Goal: Task Accomplishment & Management: Use online tool/utility

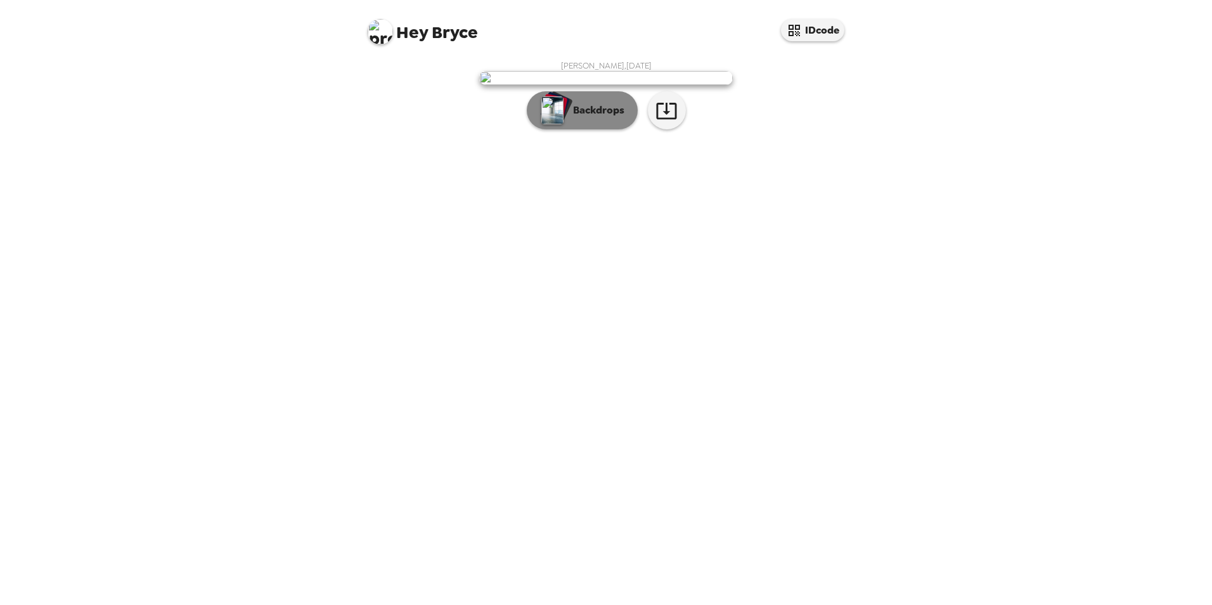
click at [616, 118] on p "Backdrops" at bounding box center [596, 110] width 58 height 15
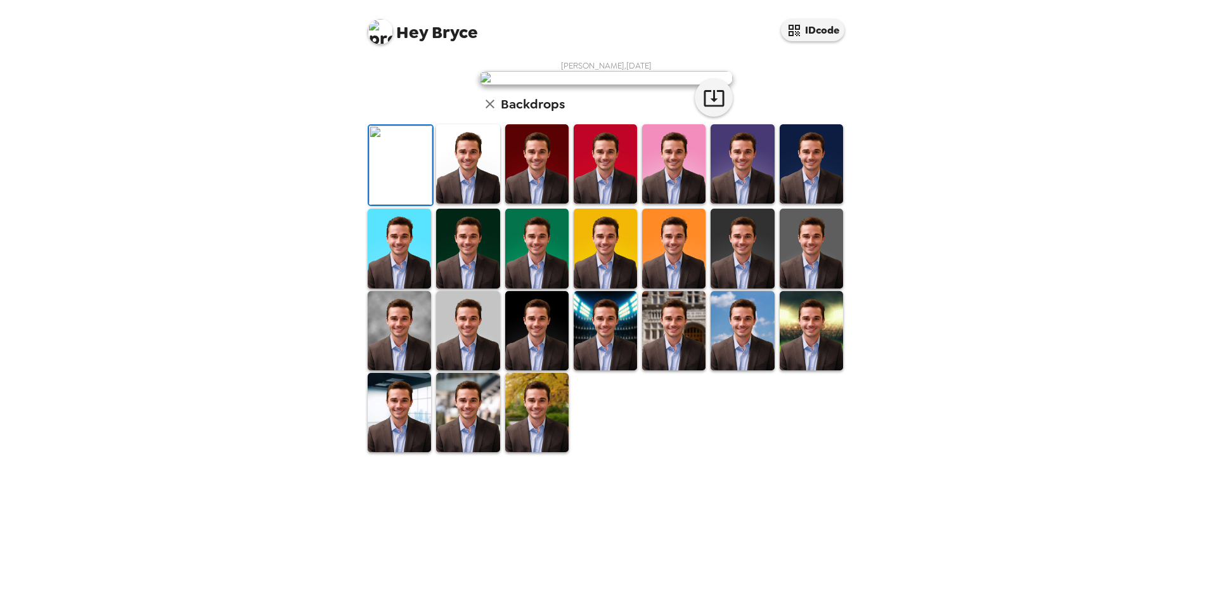
scroll to position [127, 0]
click at [388, 370] on img at bounding box center [399, 330] width 63 height 79
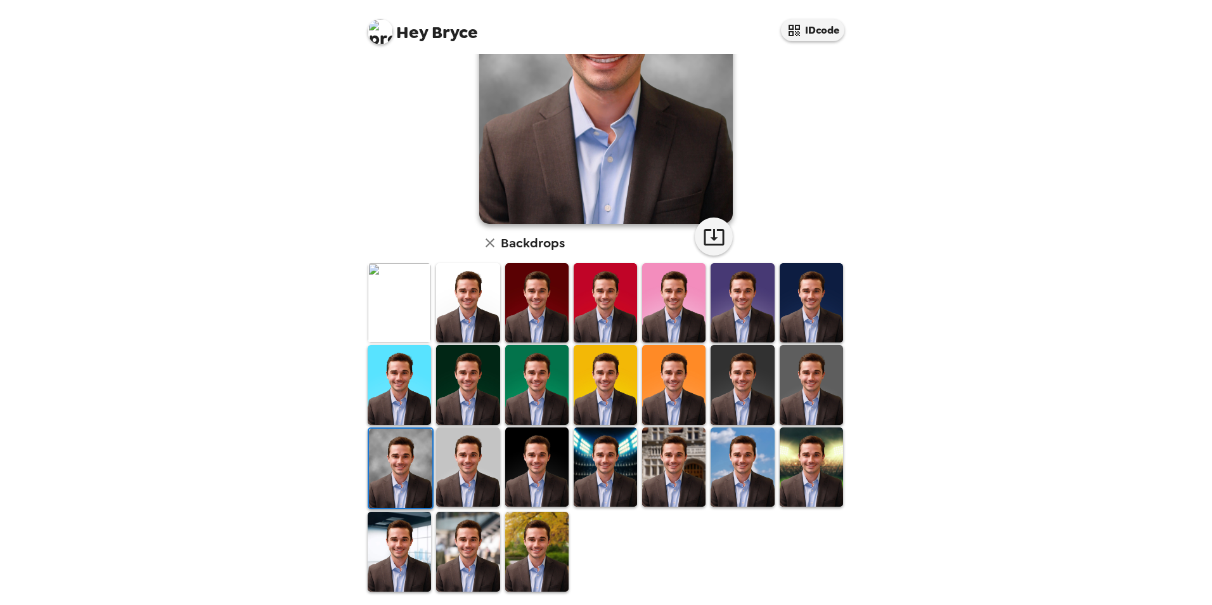
scroll to position [0, 0]
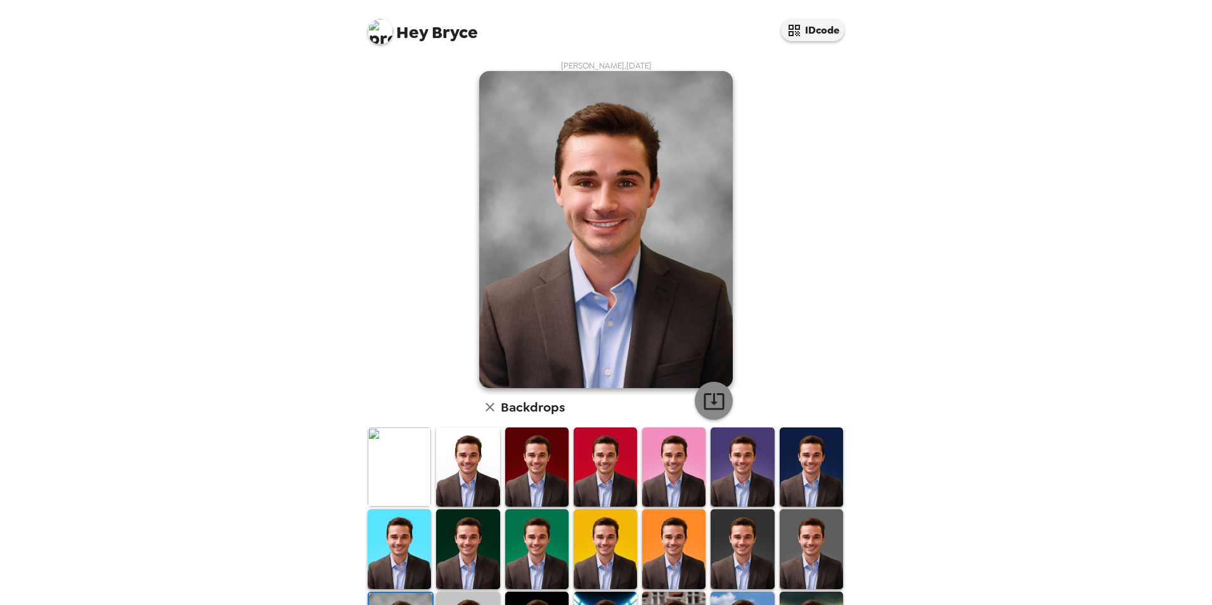
click at [716, 402] on icon "button" at bounding box center [714, 401] width 22 height 22
